Goal: Find specific page/section: Find specific page/section

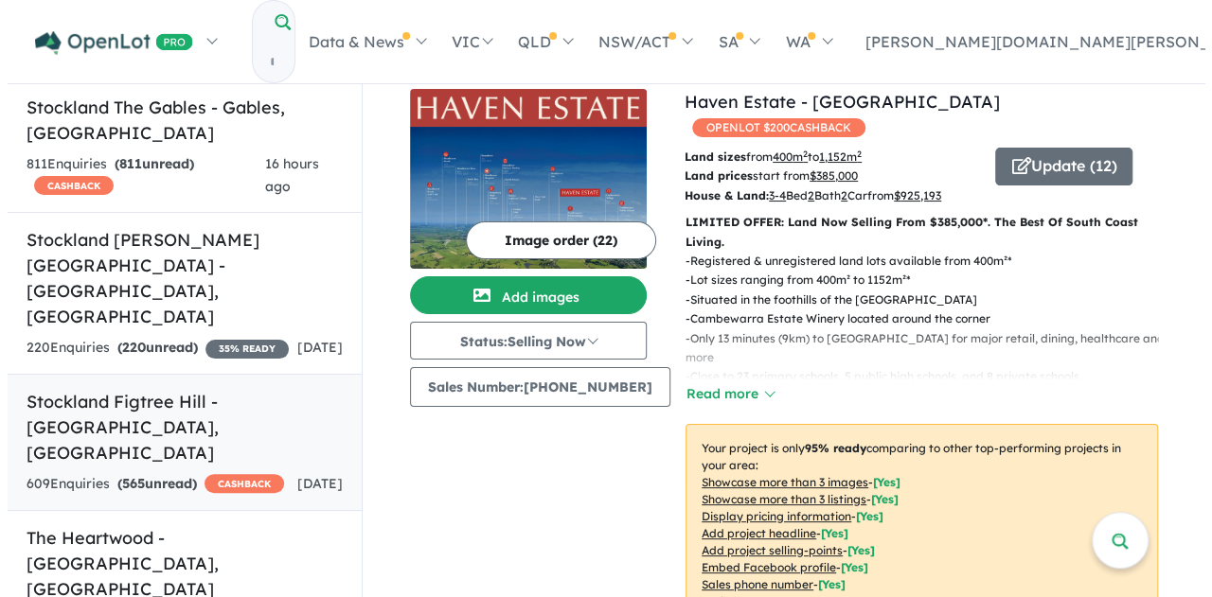
scroll to position [663, 0]
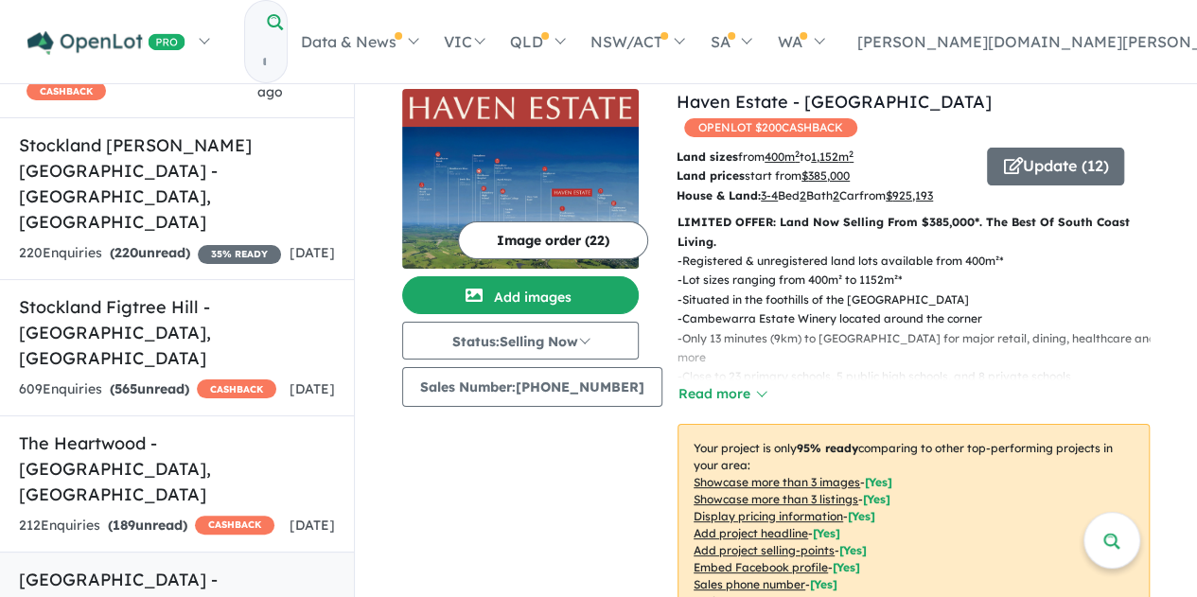
click at [152, 567] on h5 "[GEOGRAPHIC_DATA] - [GEOGRAPHIC_DATA] , [GEOGRAPHIC_DATA]" at bounding box center [177, 605] width 316 height 77
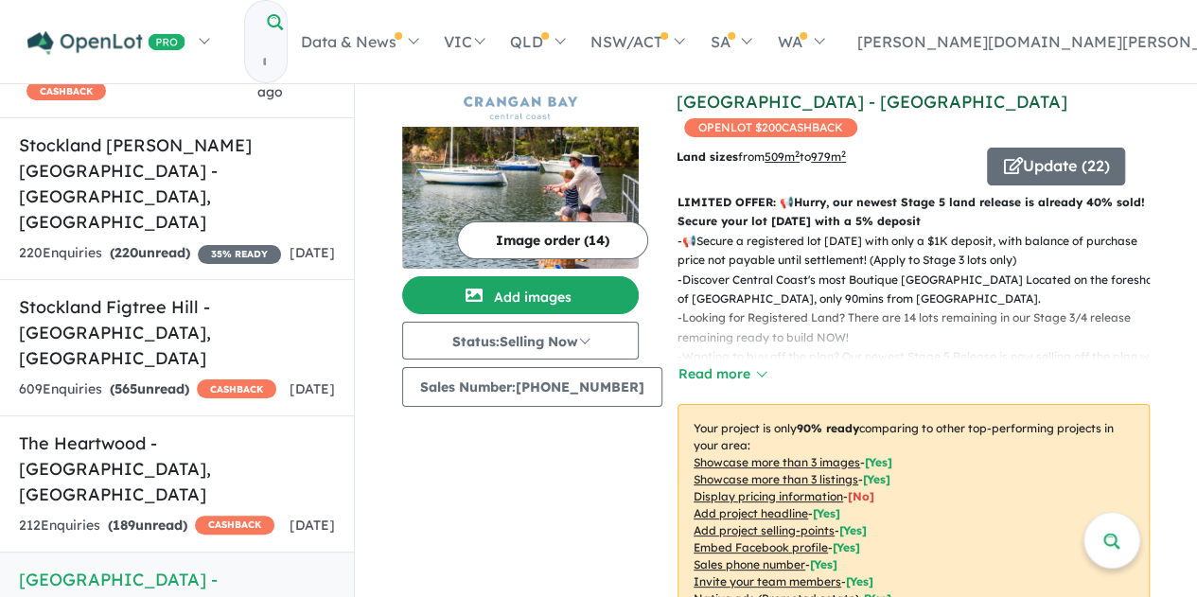
click at [775, 103] on link "[GEOGRAPHIC_DATA] - [GEOGRAPHIC_DATA]" at bounding box center [872, 102] width 391 height 22
click at [1033, 168] on button "Update ( 22 )" at bounding box center [1056, 167] width 138 height 38
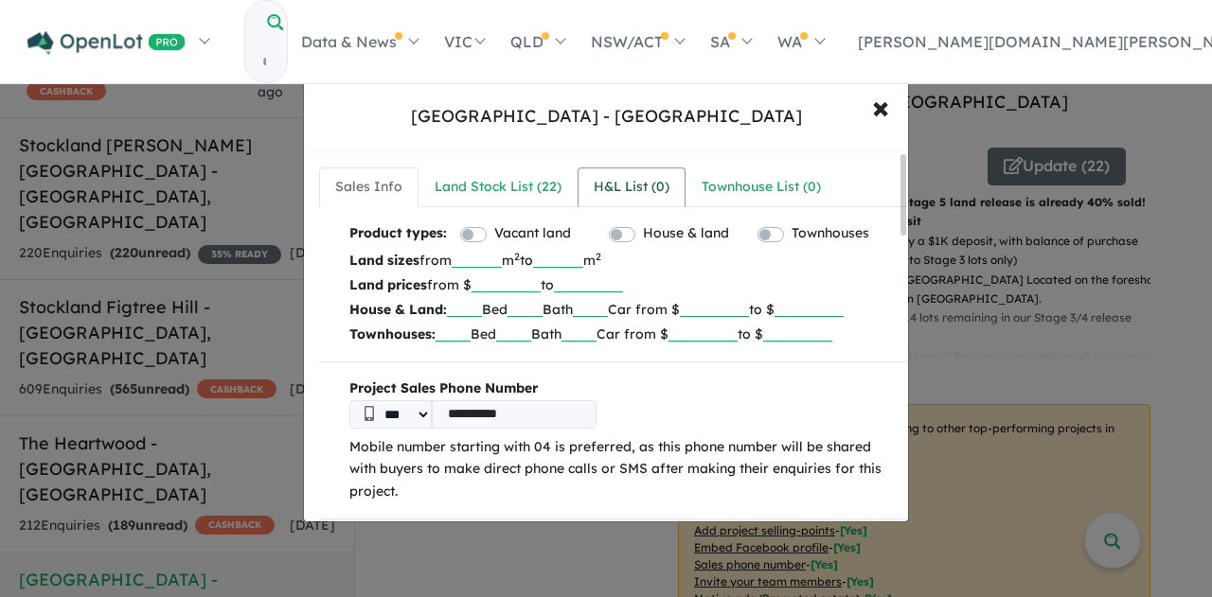
click at [638, 181] on div "H&L List ( 0 )" at bounding box center [631, 187] width 76 height 23
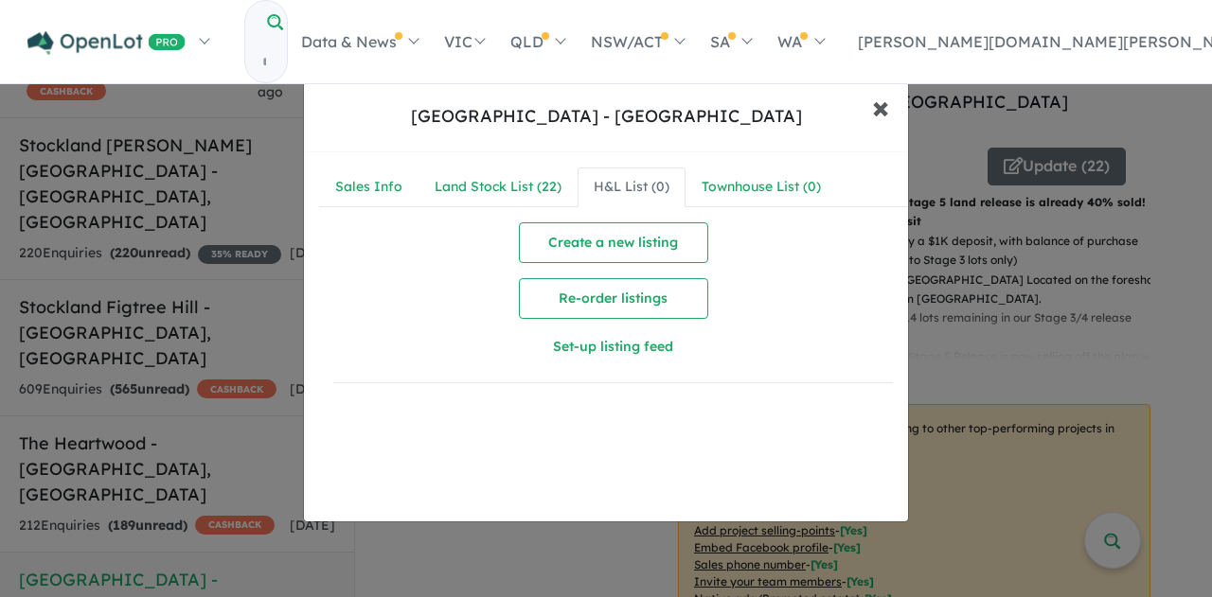
click at [875, 117] on span "×" at bounding box center [880, 106] width 17 height 41
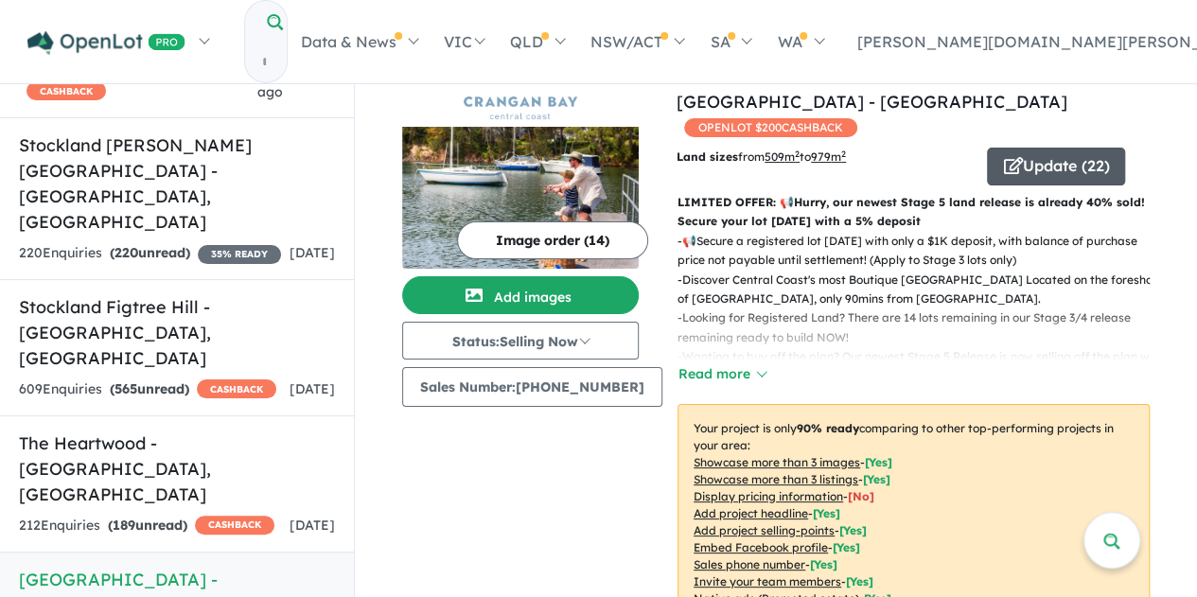
click at [1018, 160] on button "Update ( 22 )" at bounding box center [1056, 167] width 138 height 38
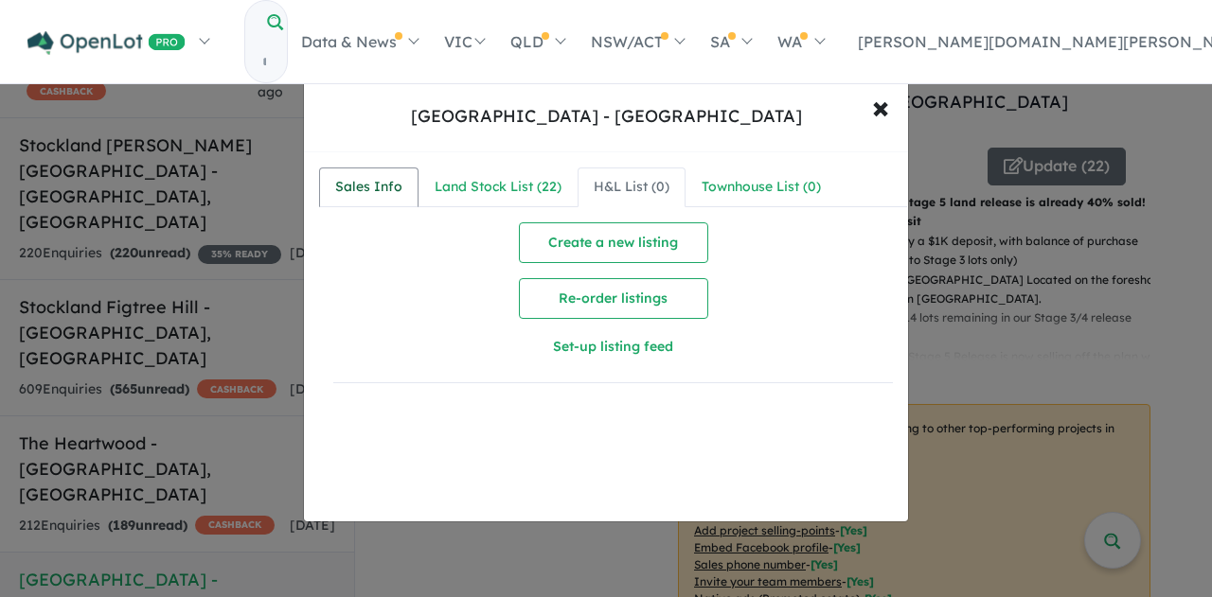
click at [398, 191] on div "Sales Info" at bounding box center [368, 187] width 67 height 23
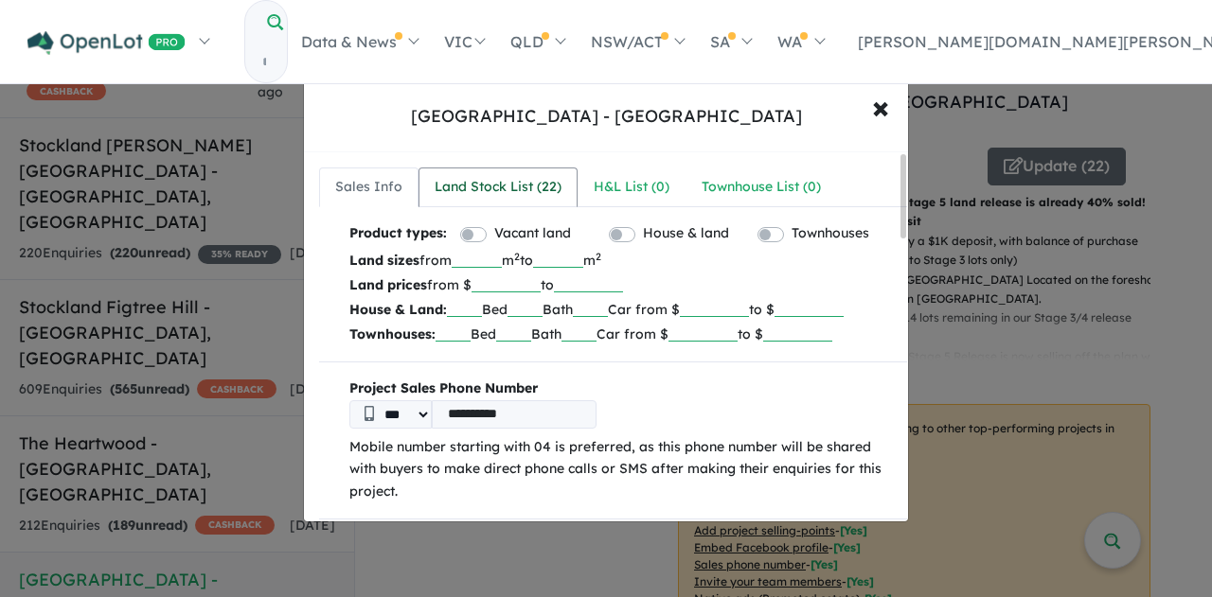
click at [538, 188] on div "Land Stock List ( 22 )" at bounding box center [497, 187] width 127 height 23
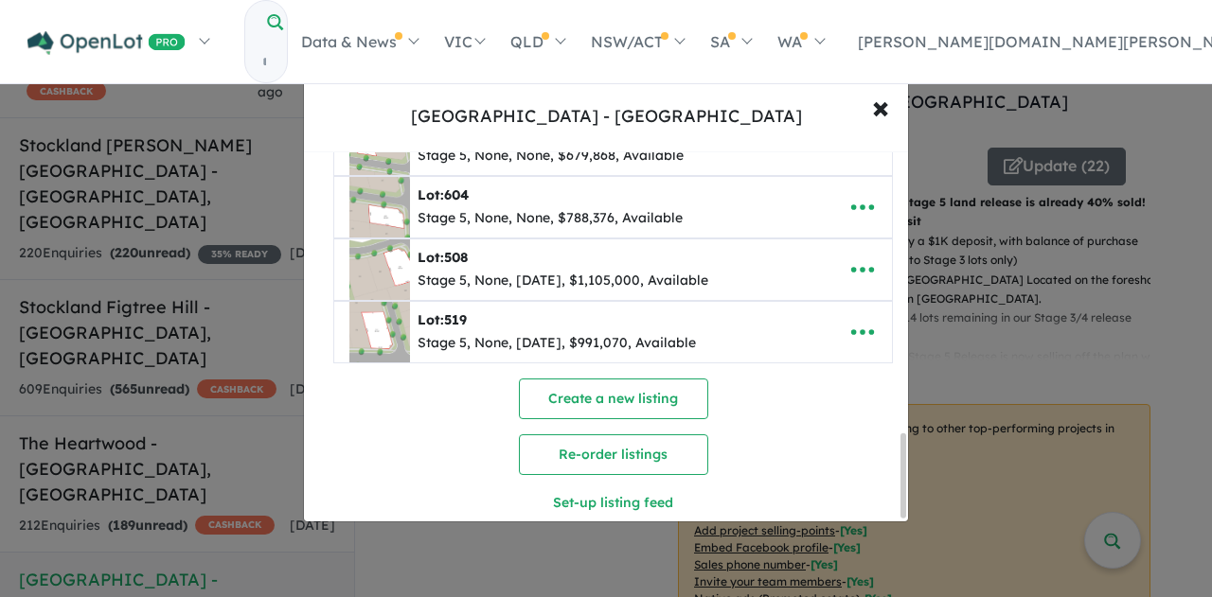
scroll to position [1259, 0]
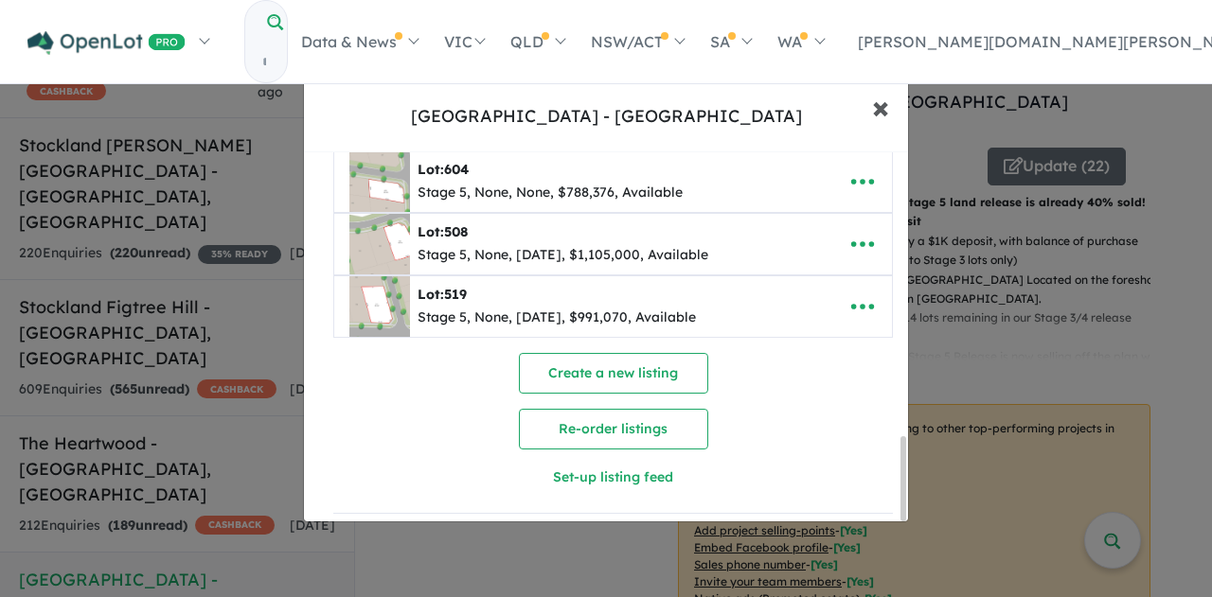
click at [875, 101] on span "×" at bounding box center [880, 106] width 17 height 41
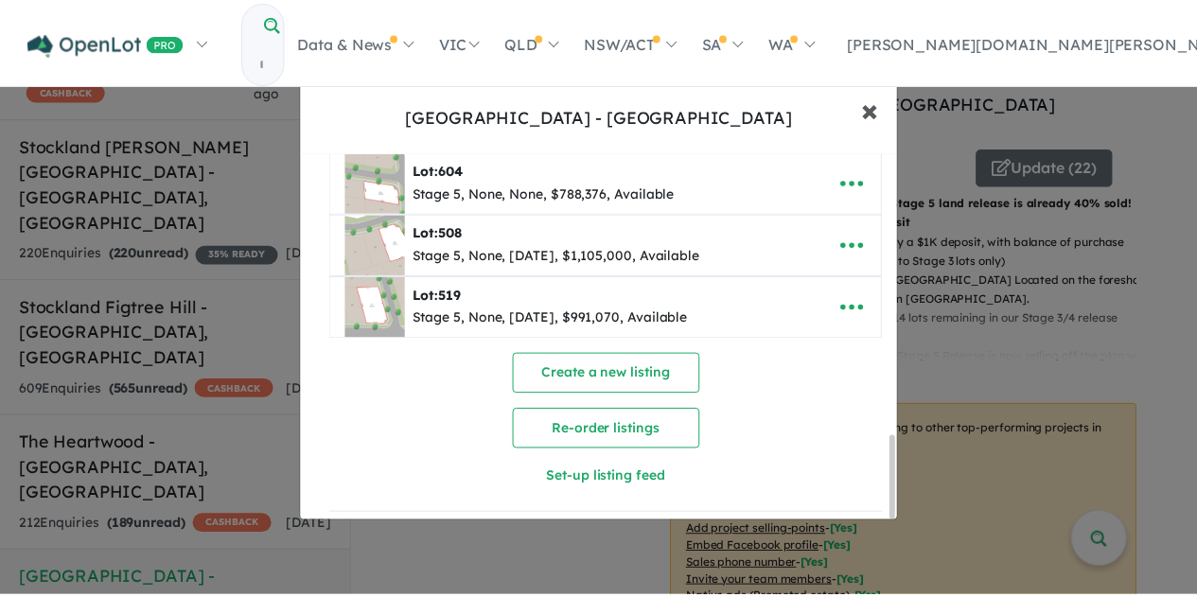
scroll to position [0, 0]
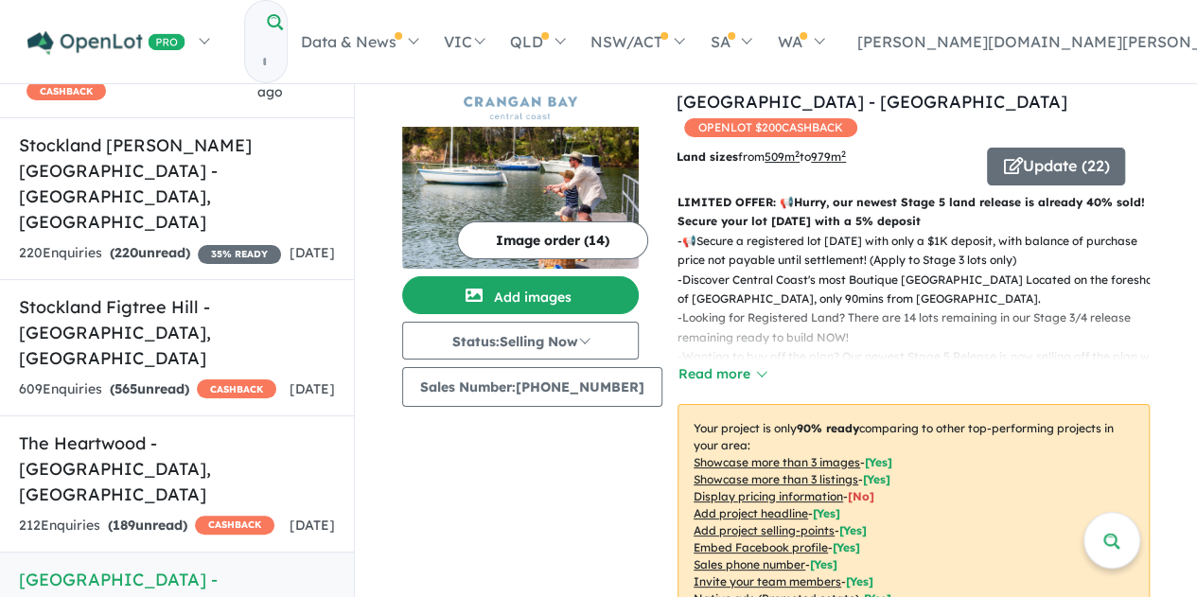
click at [283, 42] on input "Try estate name, suburb, builder or developer" at bounding box center [264, 62] width 38 height 41
type input "*******"
click at [345, 128] on span "SwoopLa nd" at bounding box center [307, 139] width 79 height 23
